Goal: Find specific page/section: Find specific page/section

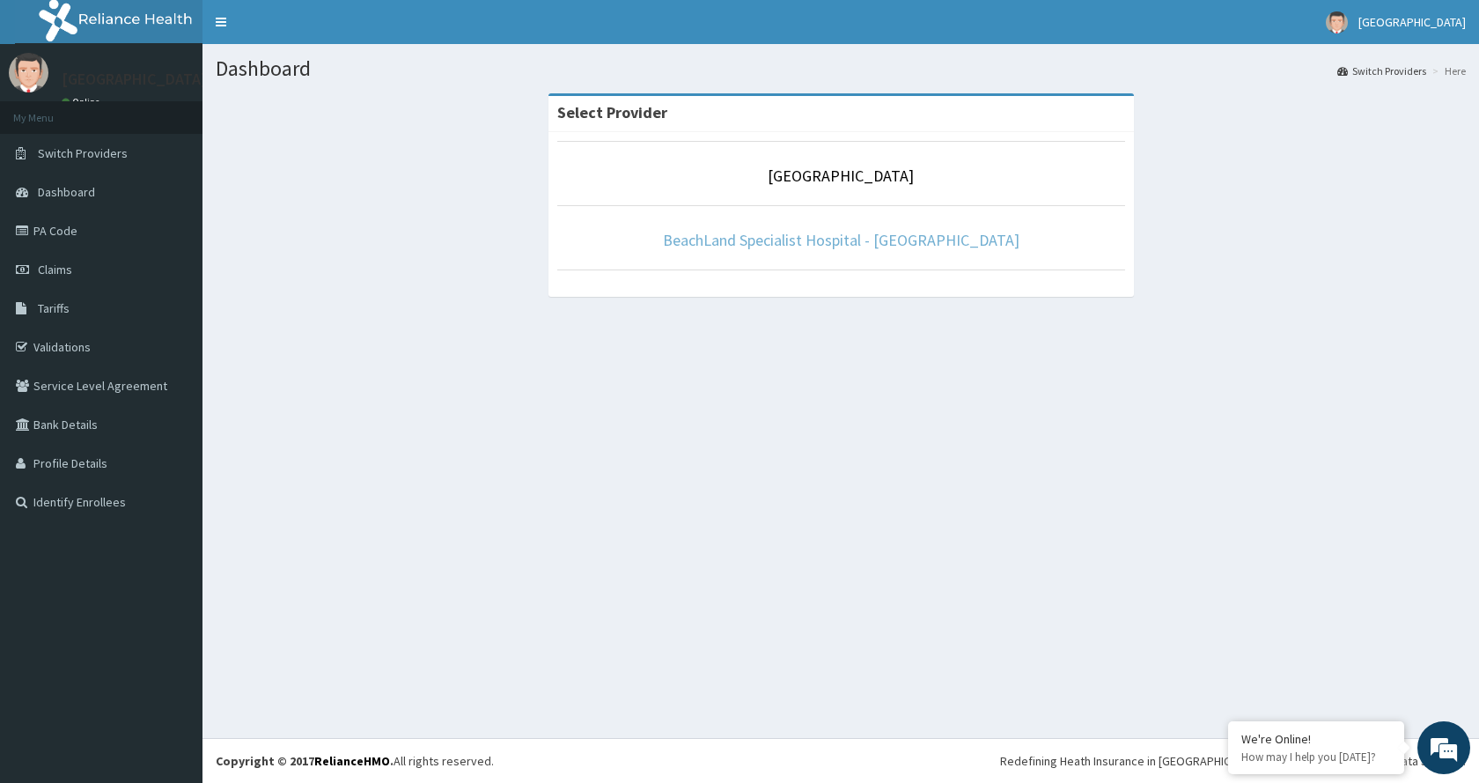
click at [777, 247] on link "BeachLand Specialist Hospital - [GEOGRAPHIC_DATA]" at bounding box center [841, 240] width 357 height 20
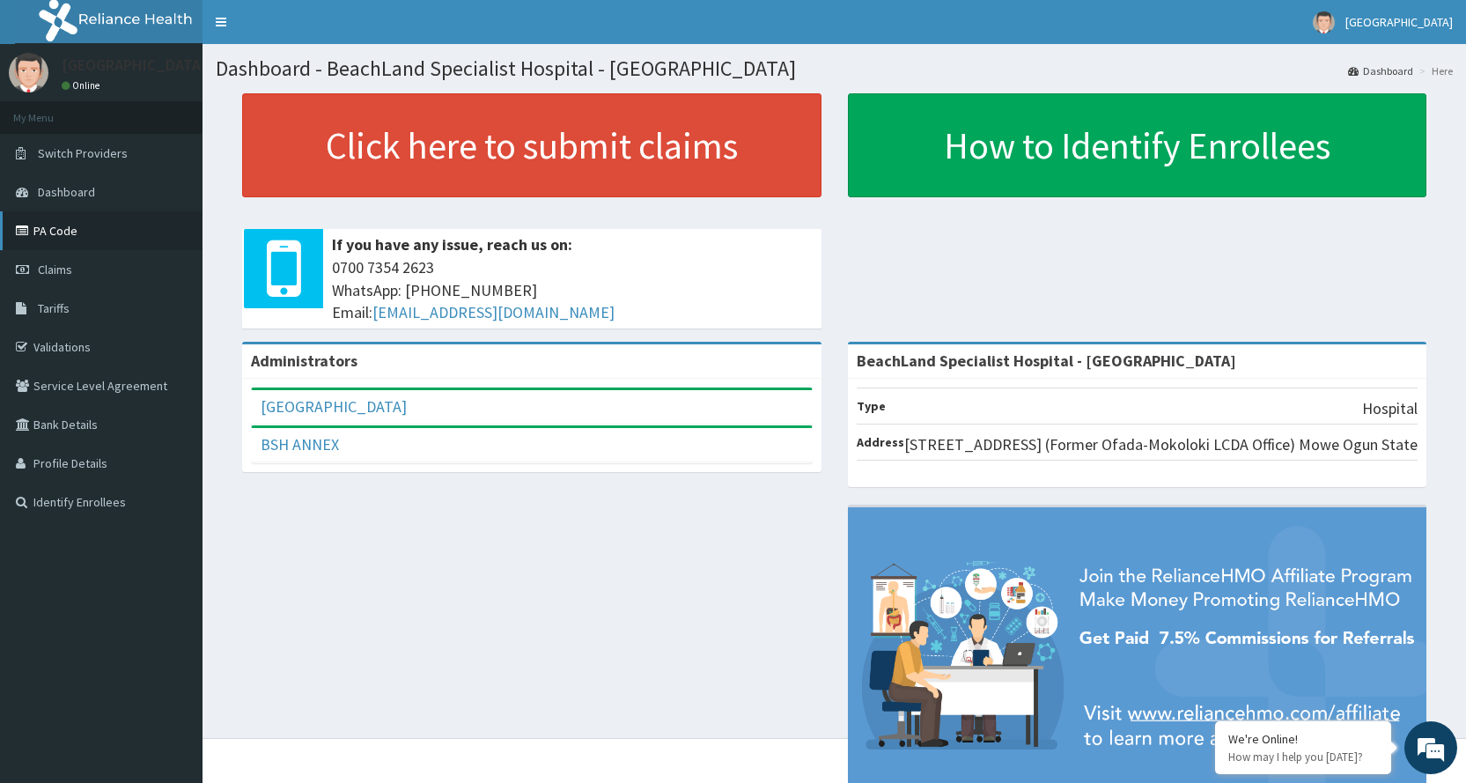
click at [81, 231] on link "PA Code" at bounding box center [101, 230] width 203 height 39
